Goal: Find specific page/section: Find specific page/section

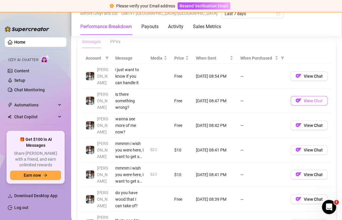
scroll to position [533, 0]
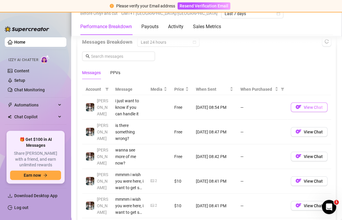
click at [311, 107] on span "View Chat" at bounding box center [312, 107] width 19 height 5
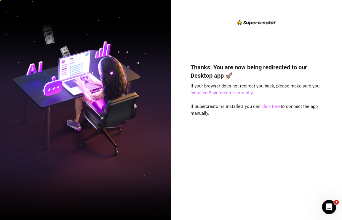
click at [271, 105] on link "click here" at bounding box center [270, 106] width 19 height 5
click at [266, 105] on link "click here" at bounding box center [270, 106] width 19 height 5
